Goal: Task Accomplishment & Management: Use online tool/utility

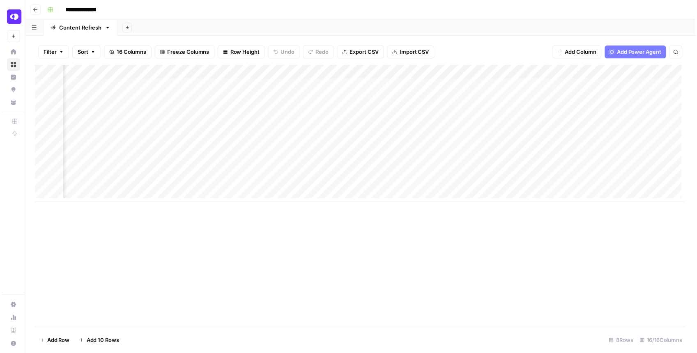
scroll to position [0, 798]
click at [558, 127] on div "Add Column" at bounding box center [362, 135] width 658 height 139
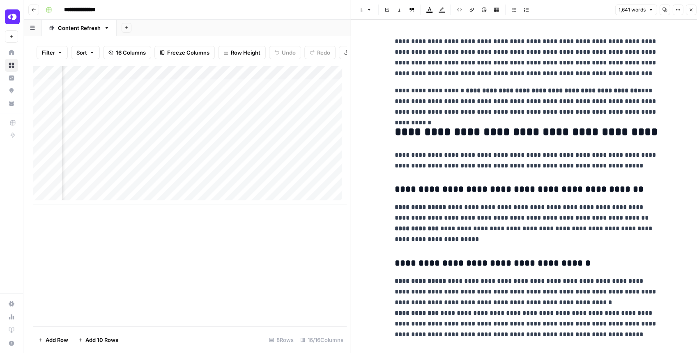
click at [688, 7] on button "Close" at bounding box center [690, 10] width 11 height 11
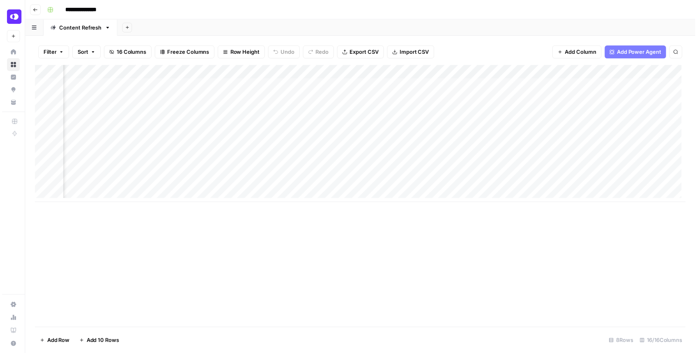
scroll to position [0, 306]
click at [412, 129] on div "Add Column" at bounding box center [362, 135] width 658 height 139
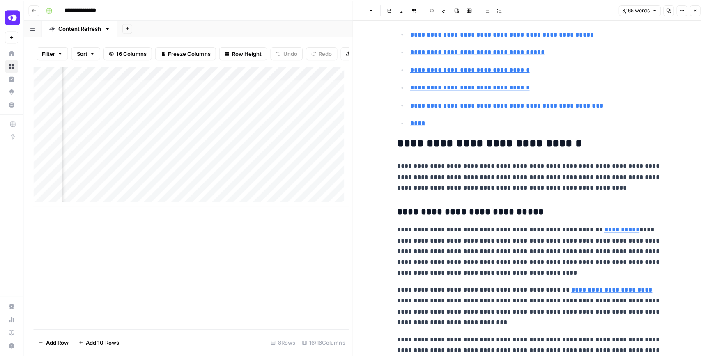
scroll to position [356, 0]
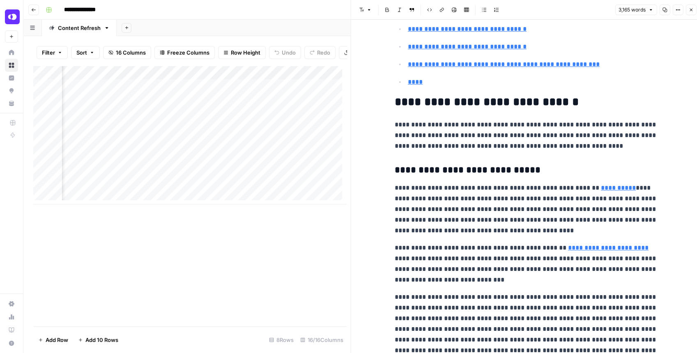
click at [692, 10] on icon "button" at bounding box center [690, 9] width 5 height 5
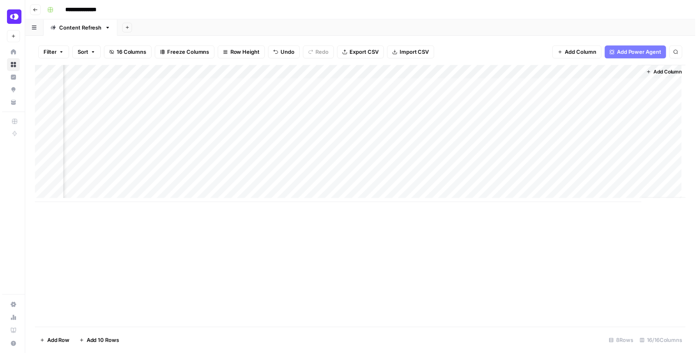
scroll to position [0, 798]
click at [560, 129] on div "Add Column" at bounding box center [362, 135] width 658 height 139
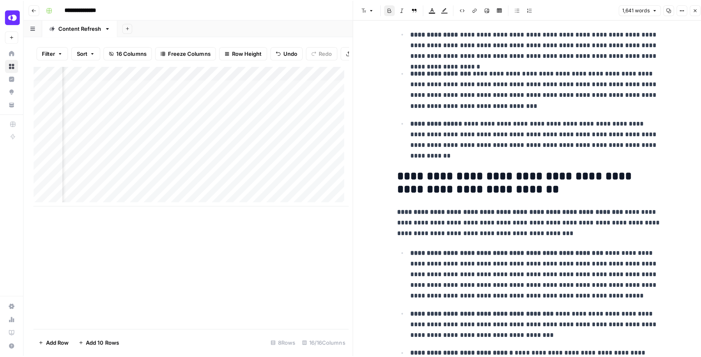
scroll to position [753, 0]
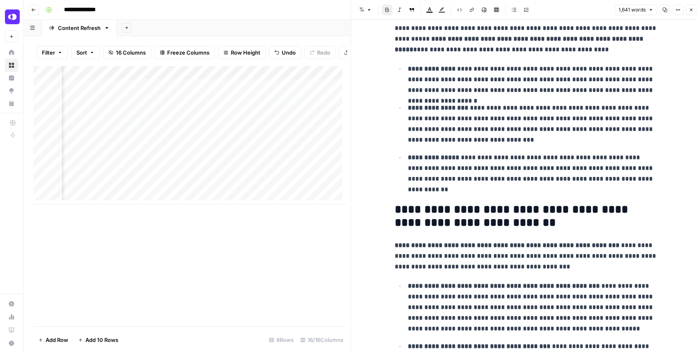
click at [691, 11] on icon "button" at bounding box center [690, 9] width 5 height 5
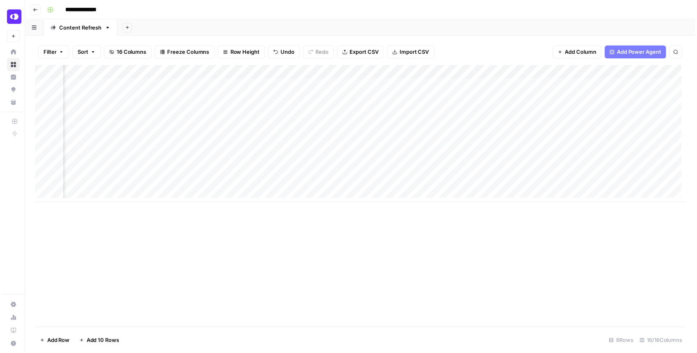
scroll to position [0, 386]
click at [333, 127] on div "Add Column" at bounding box center [362, 135] width 658 height 139
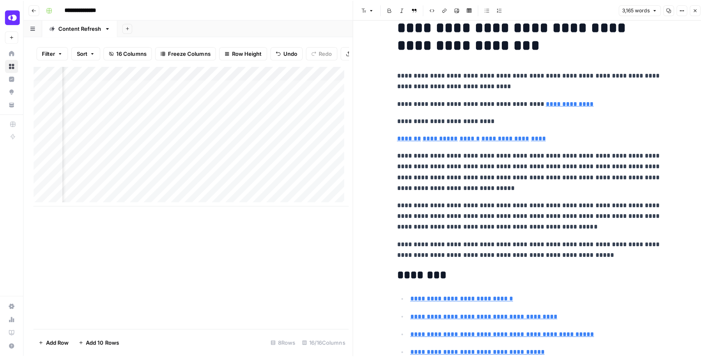
scroll to position [5, 0]
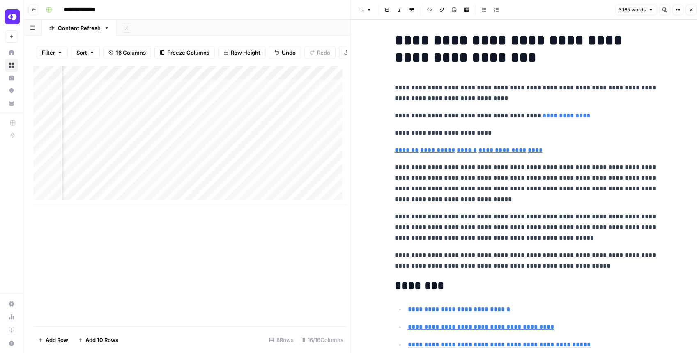
click at [688, 14] on button "Close" at bounding box center [690, 10] width 11 height 11
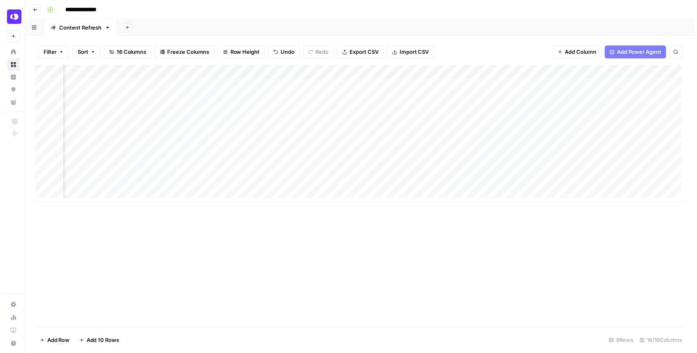
scroll to position [0, 596]
click at [436, 128] on div "Add Column" at bounding box center [362, 135] width 658 height 139
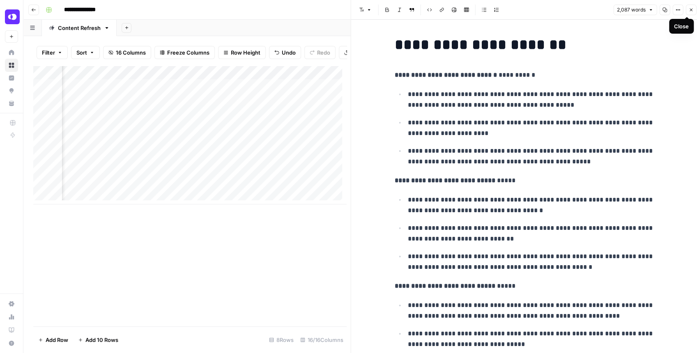
click at [690, 13] on button "Close" at bounding box center [690, 10] width 11 height 11
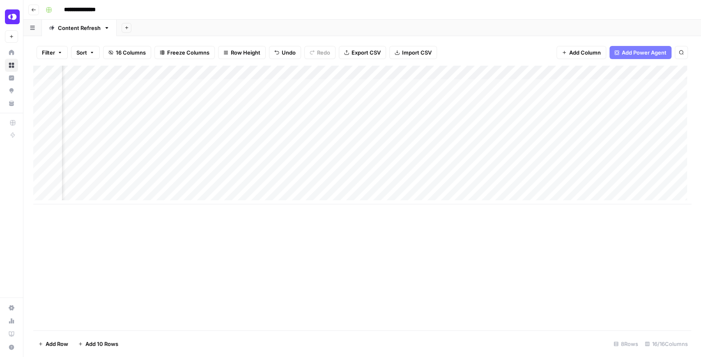
click at [674, 129] on div "Add Column" at bounding box center [362, 135] width 658 height 139
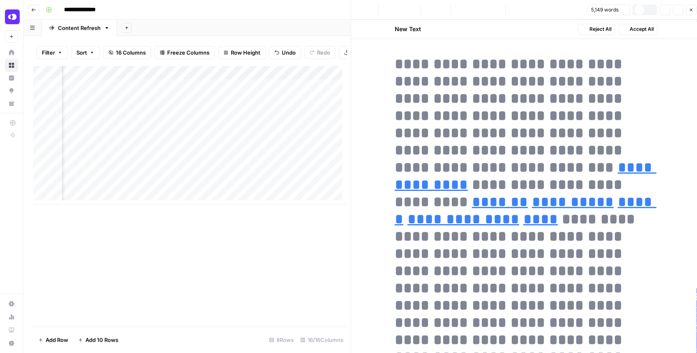
type input "[URL][PERSON_NAME][DOMAIN_NAME]."
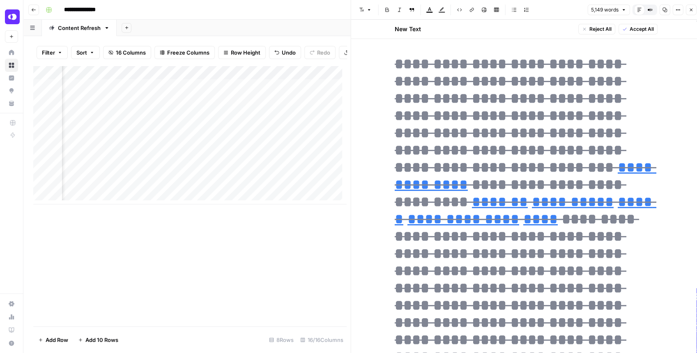
click at [688, 11] on icon "button" at bounding box center [690, 9] width 5 height 5
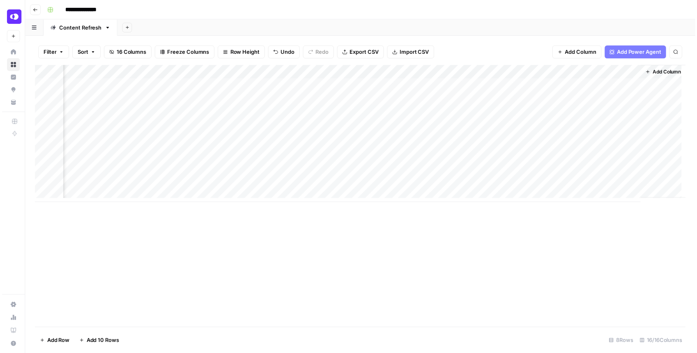
scroll to position [0, 798]
click at [557, 126] on div "Add Column" at bounding box center [362, 135] width 658 height 139
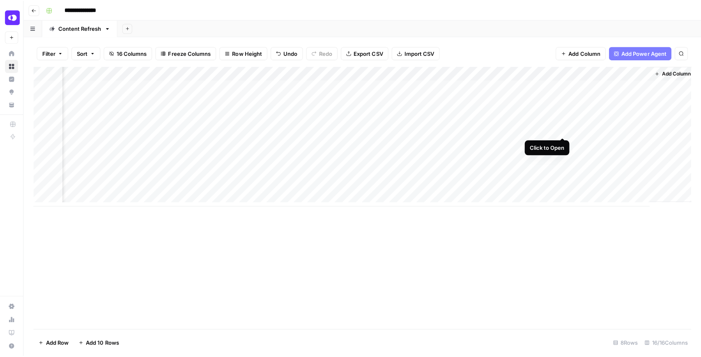
scroll to position [0, 796]
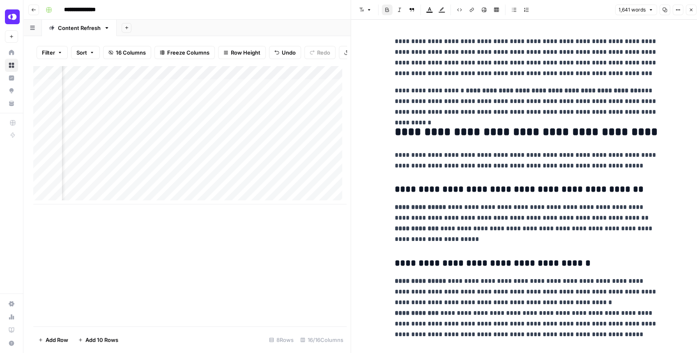
drag, startPoint x: 692, startPoint y: 9, endPoint x: 689, endPoint y: 13, distance: 5.3
click at [692, 8] on icon "button" at bounding box center [690, 9] width 5 height 5
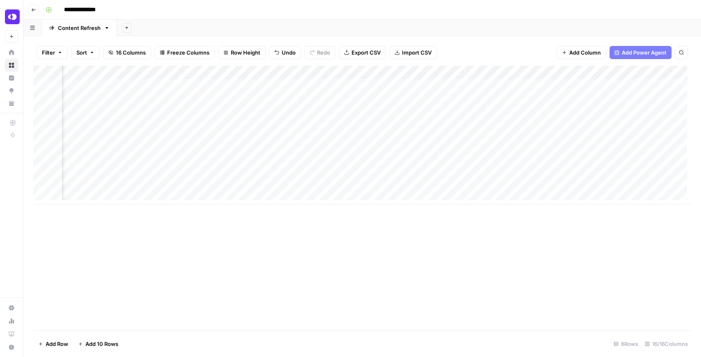
scroll to position [0, 25]
click at [287, 127] on div "Add Column" at bounding box center [362, 135] width 658 height 139
click at [571, 126] on div "Add Column" at bounding box center [362, 135] width 658 height 139
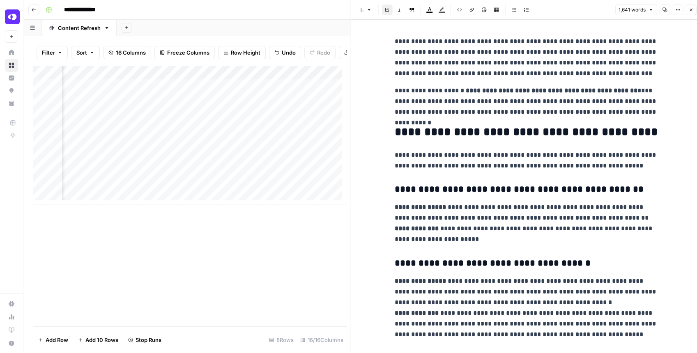
click at [688, 12] on icon "button" at bounding box center [690, 9] width 5 height 5
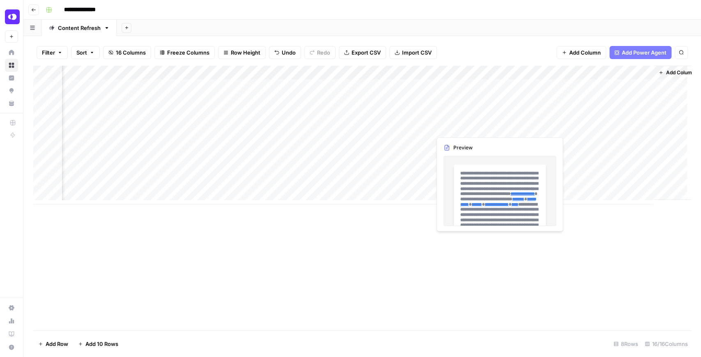
click at [487, 127] on div "Add Column" at bounding box center [362, 135] width 658 height 139
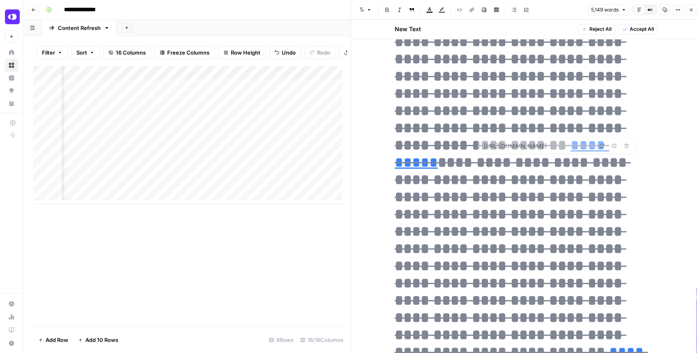
type input "[URL][DOMAIN_NAME]"
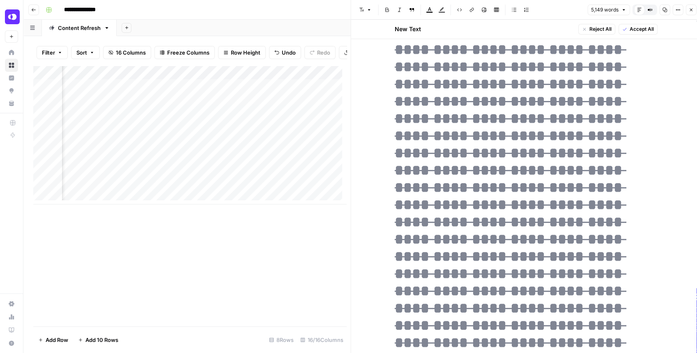
type input "[URL][DOMAIN_NAME]"
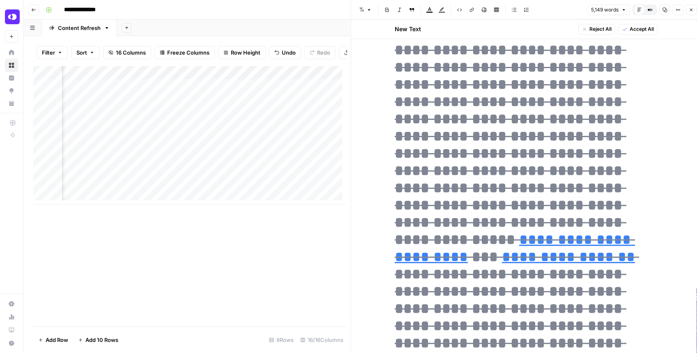
type input "[URL][DOMAIN_NAME]"
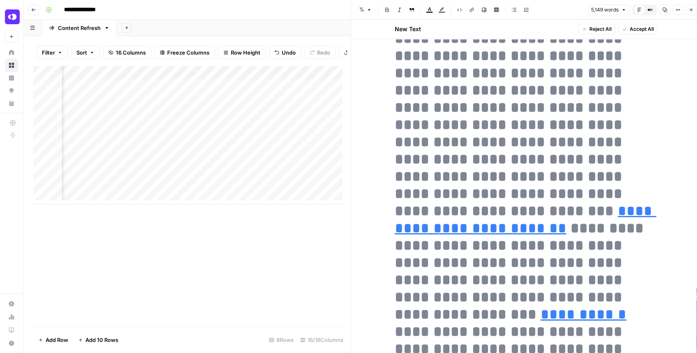
type input "[URL][DOMAIN_NAME]"
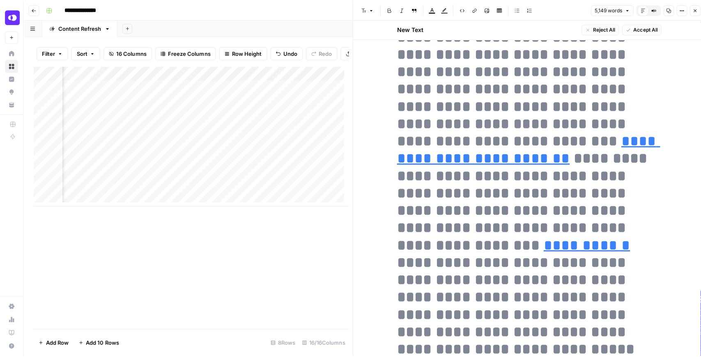
scroll to position [8129, 0]
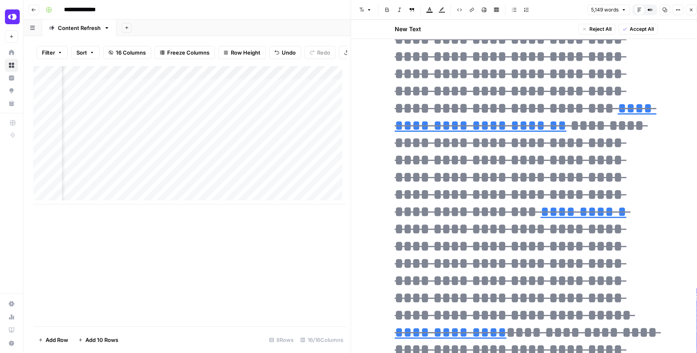
click at [689, 13] on button "Close" at bounding box center [690, 10] width 11 height 11
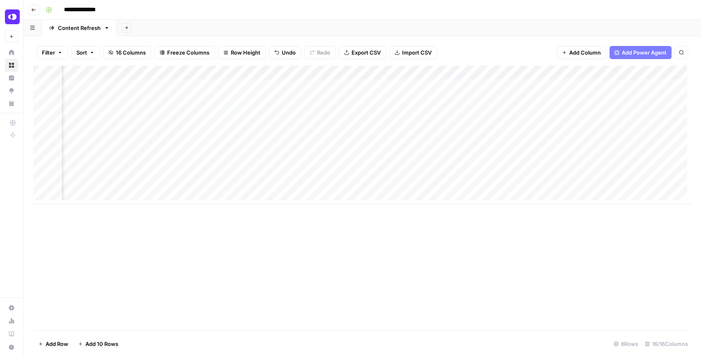
scroll to position [0, 798]
drag, startPoint x: 415, startPoint y: 204, endPoint x: 349, endPoint y: 212, distance: 66.5
click at [347, 212] on div "Add Column" at bounding box center [362, 198] width 658 height 265
click at [333, 127] on div "Add Column" at bounding box center [362, 135] width 658 height 139
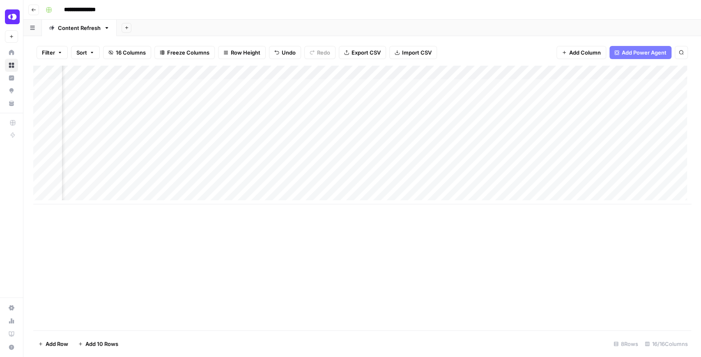
click at [332, 129] on div "Add Column" at bounding box center [362, 135] width 658 height 139
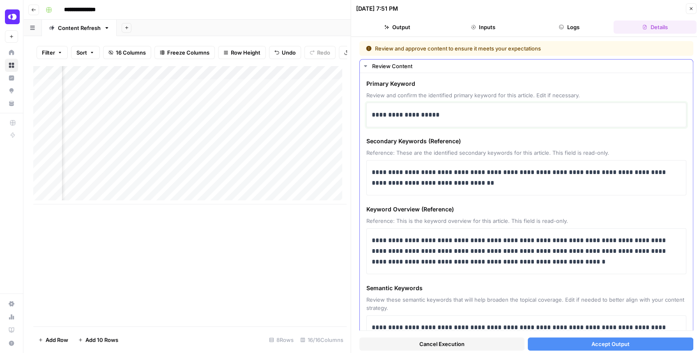
click at [372, 115] on p "**********" at bounding box center [524, 115] width 305 height 11
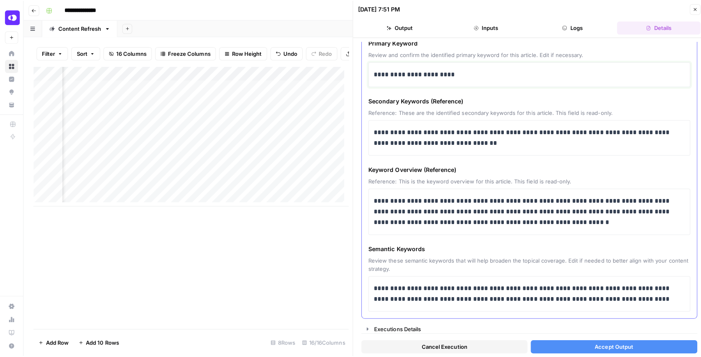
scroll to position [42, 0]
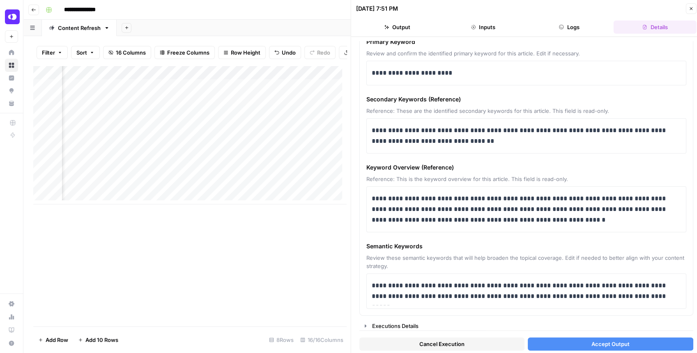
click at [577, 340] on button "Accept Output" at bounding box center [610, 343] width 165 height 13
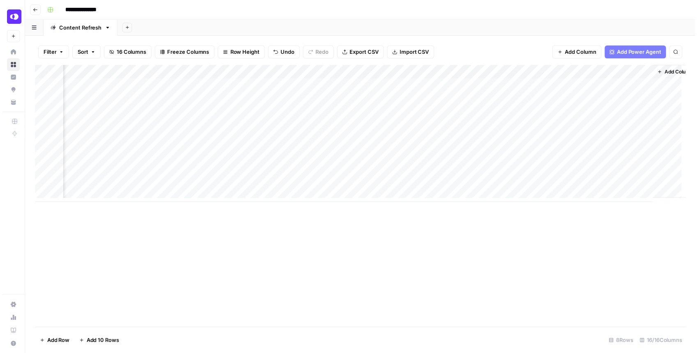
scroll to position [0, 783]
click at [426, 127] on div "Add Column" at bounding box center [362, 135] width 658 height 139
click at [248, 125] on div "Add Column" at bounding box center [362, 135] width 658 height 139
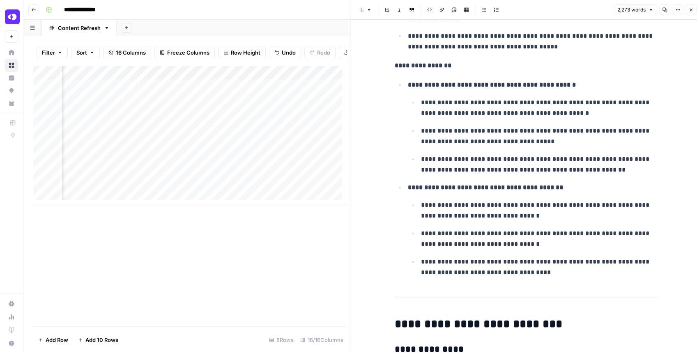
scroll to position [876, 0]
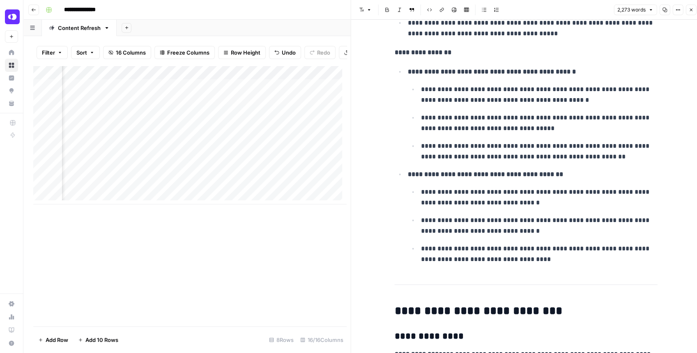
drag, startPoint x: 503, startPoint y: 96, endPoint x: 503, endPoint y: 127, distance: 31.6
click at [503, 127] on ul "**********" at bounding box center [533, 123] width 250 height 78
click at [493, 112] on p "**********" at bounding box center [539, 122] width 236 height 21
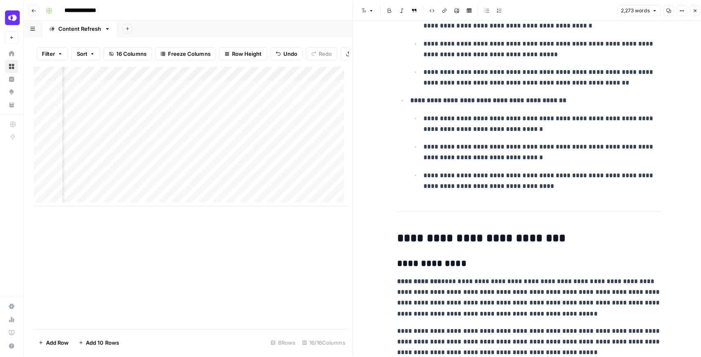
scroll to position [930, 0]
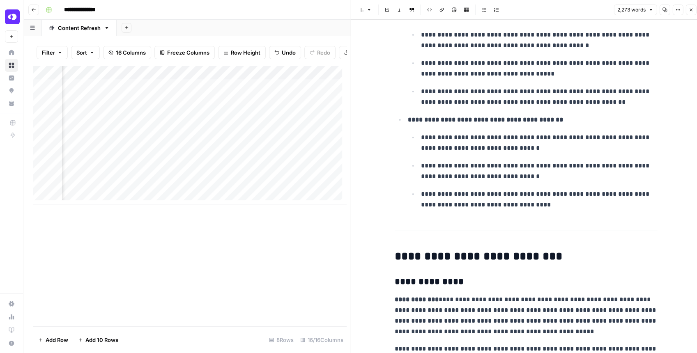
click at [689, 10] on icon "button" at bounding box center [690, 9] width 5 height 5
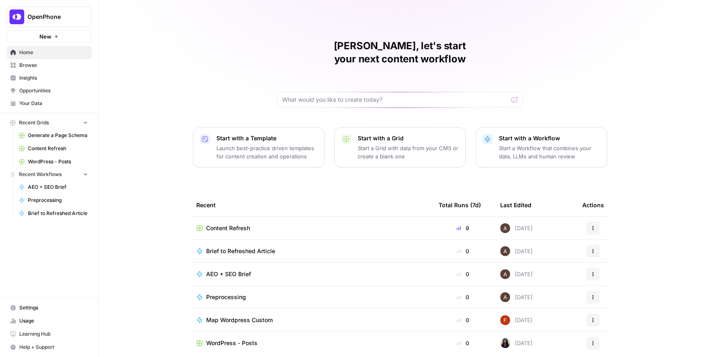
click at [220, 224] on span "Content Refresh" at bounding box center [228, 228] width 44 height 8
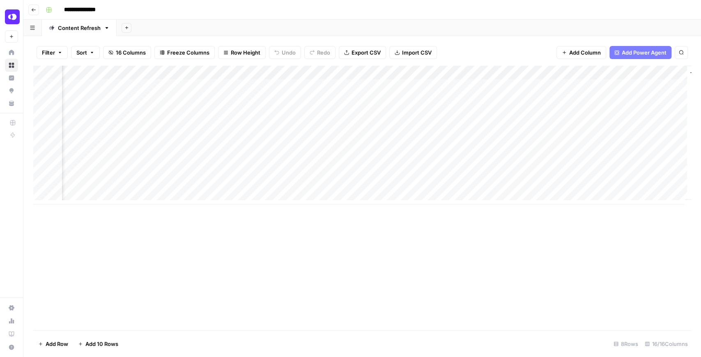
scroll to position [0, 757]
